Goal: Task Accomplishment & Management: Use online tool/utility

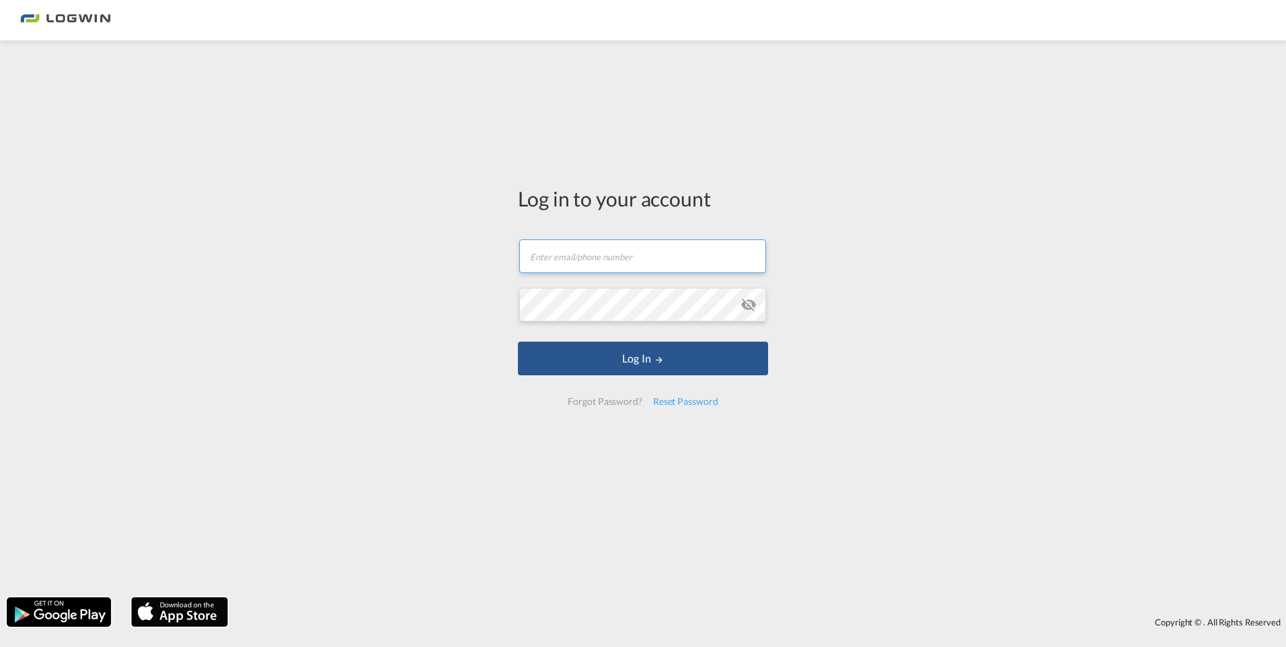
drag, startPoint x: 620, startPoint y: 269, endPoint x: 618, endPoint y: 276, distance: 7.5
click at [620, 269] on input "text" at bounding box center [642, 256] width 247 height 34
type input "[PERSON_NAME][EMAIL_ADDRESS][DOMAIN_NAME]"
click at [518, 342] on button "Log In" at bounding box center [643, 359] width 250 height 34
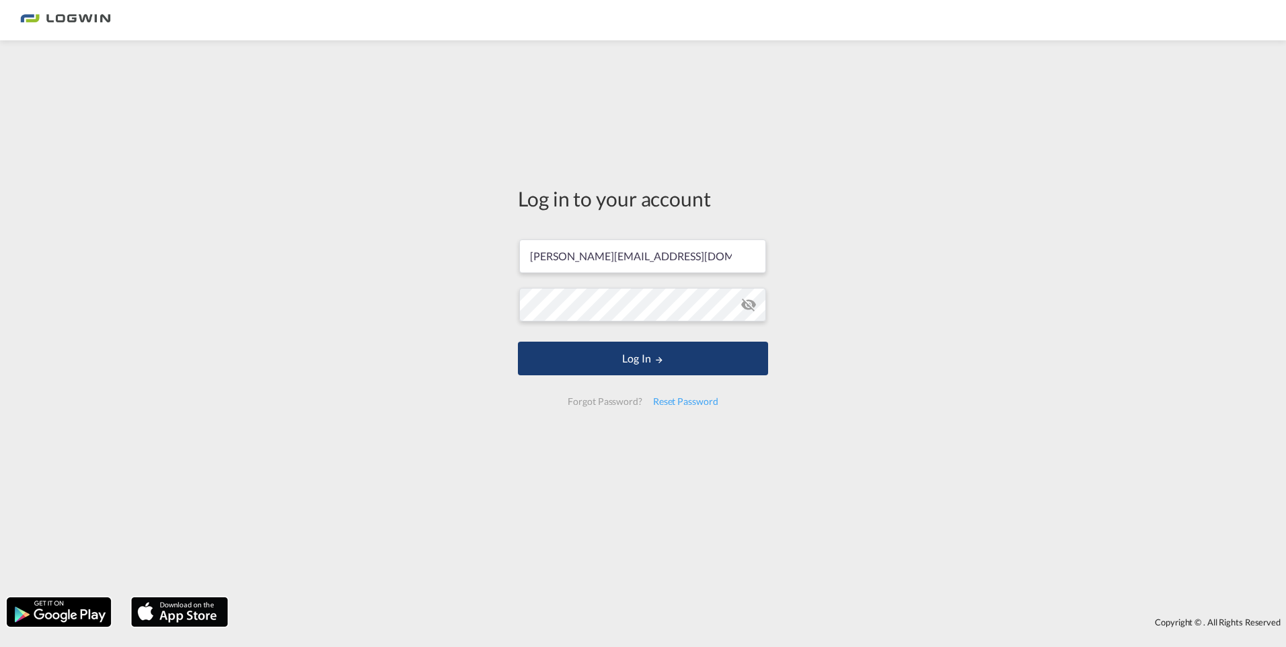
click at [655, 363] on md-icon "LOGIN" at bounding box center [659, 359] width 9 height 9
